Goal: Transaction & Acquisition: Purchase product/service

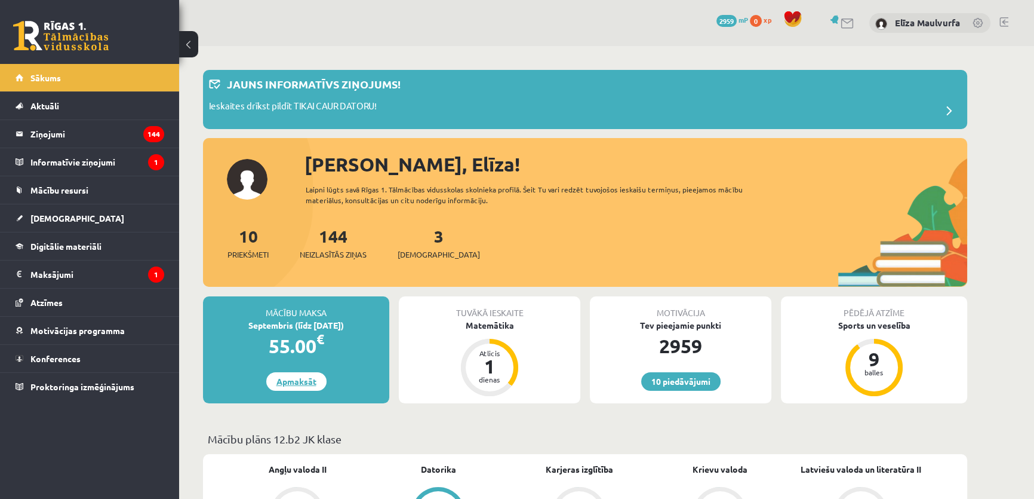
click at [293, 378] on link "Apmaksāt" at bounding box center [296, 381] width 60 height 19
